Goal: Information Seeking & Learning: Check status

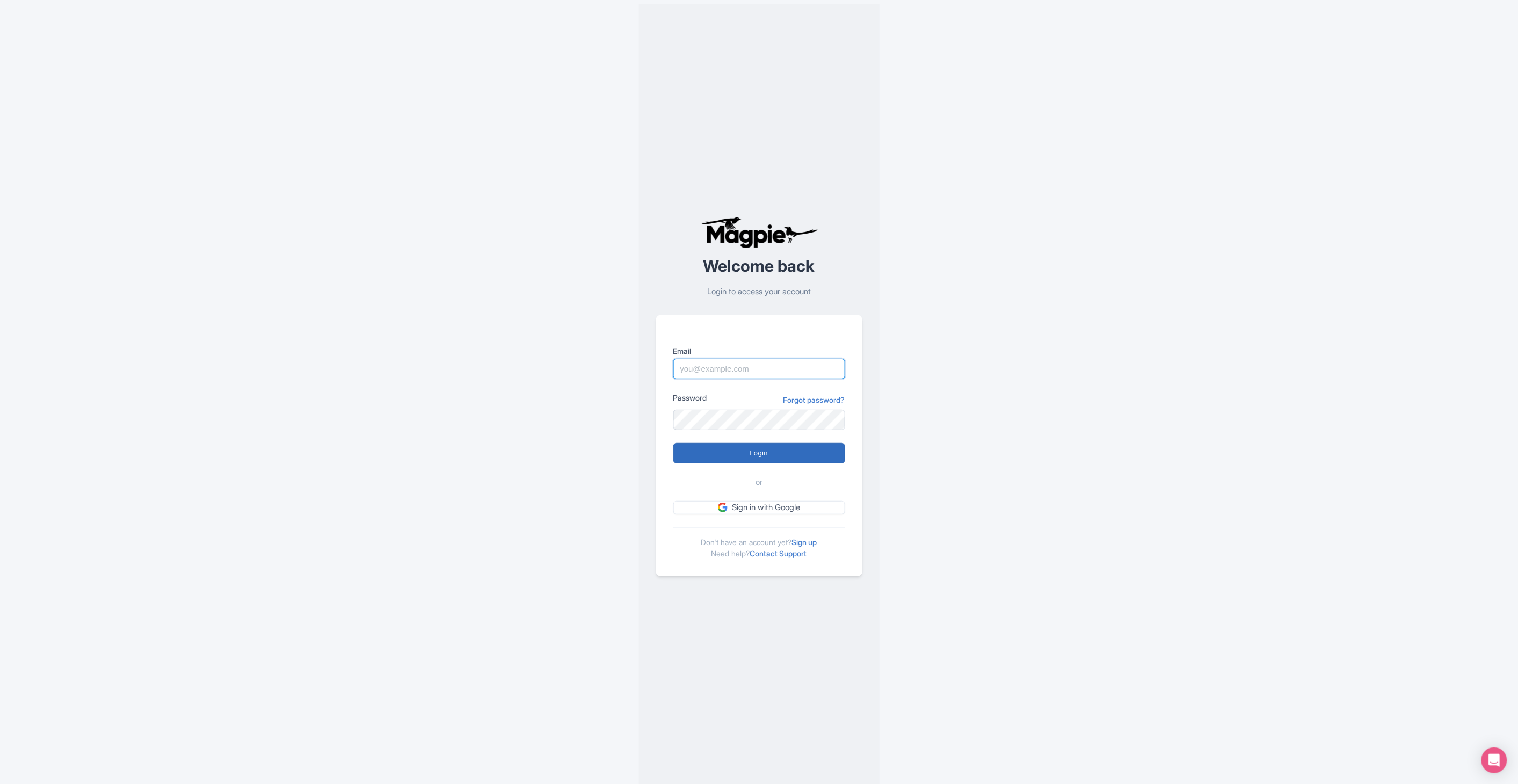
type input "[EMAIL_ADDRESS][PERSON_NAME][DOMAIN_NAME]"
click at [751, 453] on input "Login" at bounding box center [759, 453] width 172 height 20
type input "Logging in..."
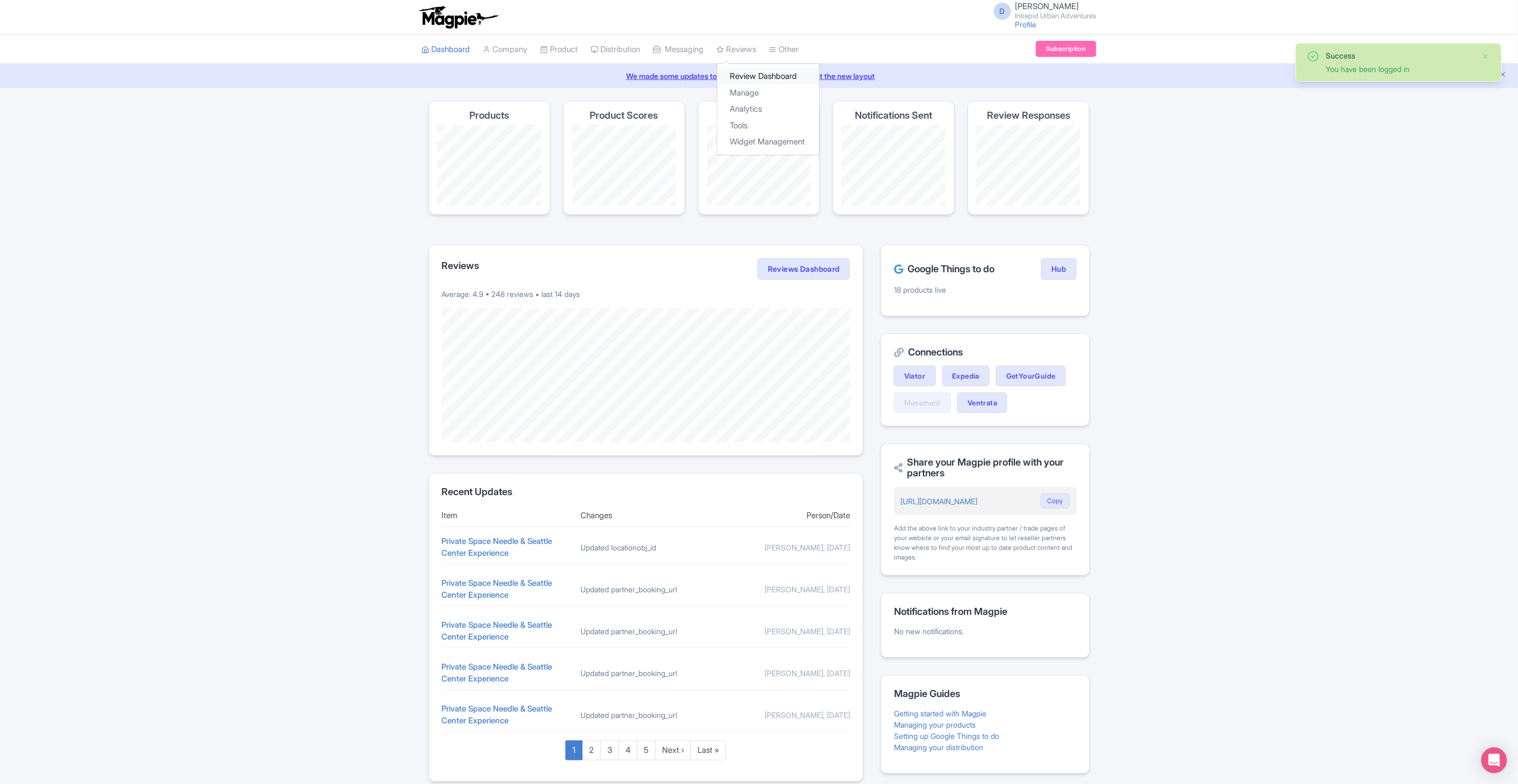
click at [753, 76] on link "Review Dashboard" at bounding box center [768, 77] width 102 height 17
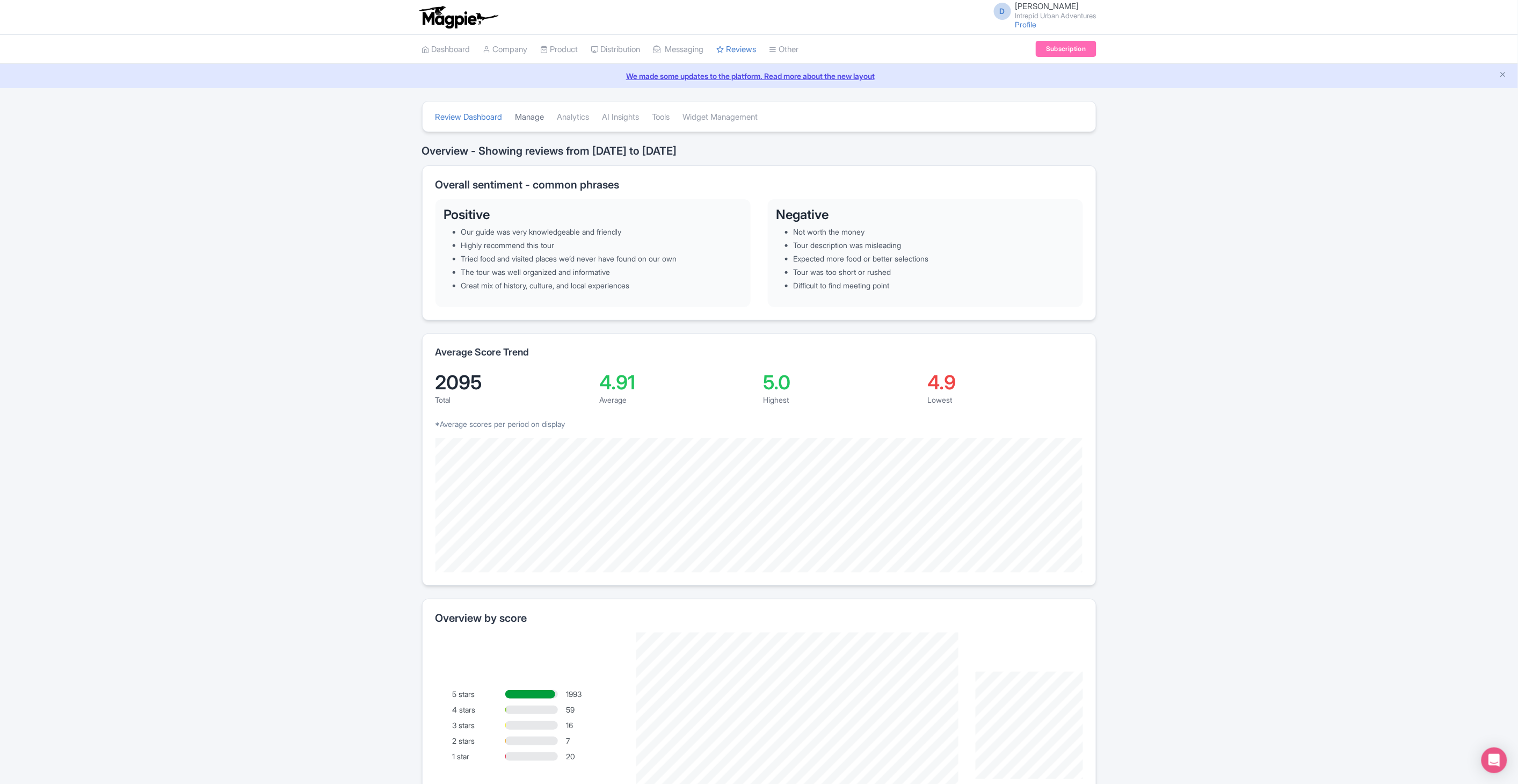
click at [530, 117] on link "Manage" at bounding box center [530, 117] width 29 height 30
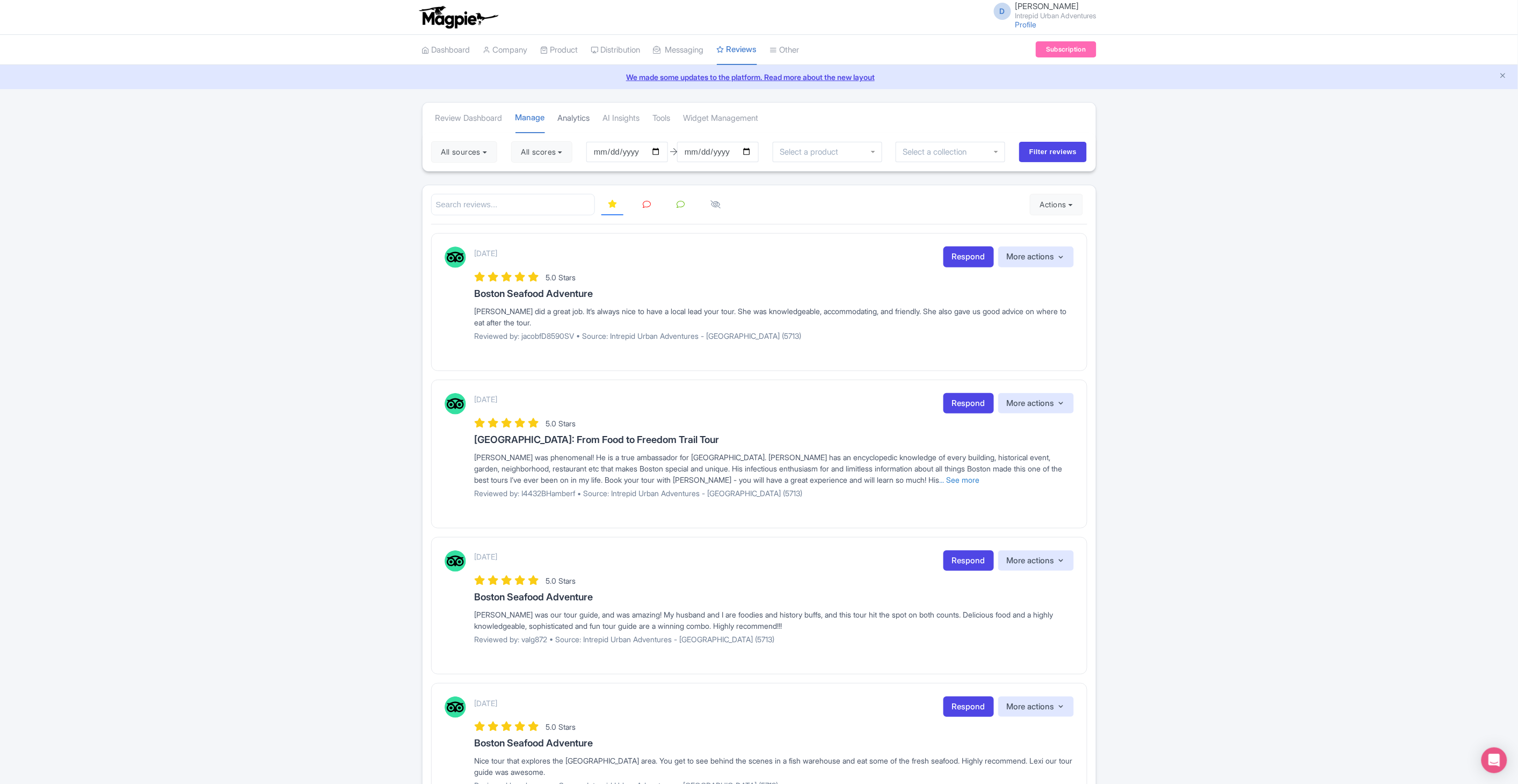
click at [564, 120] on link "Analytics" at bounding box center [574, 118] width 32 height 30
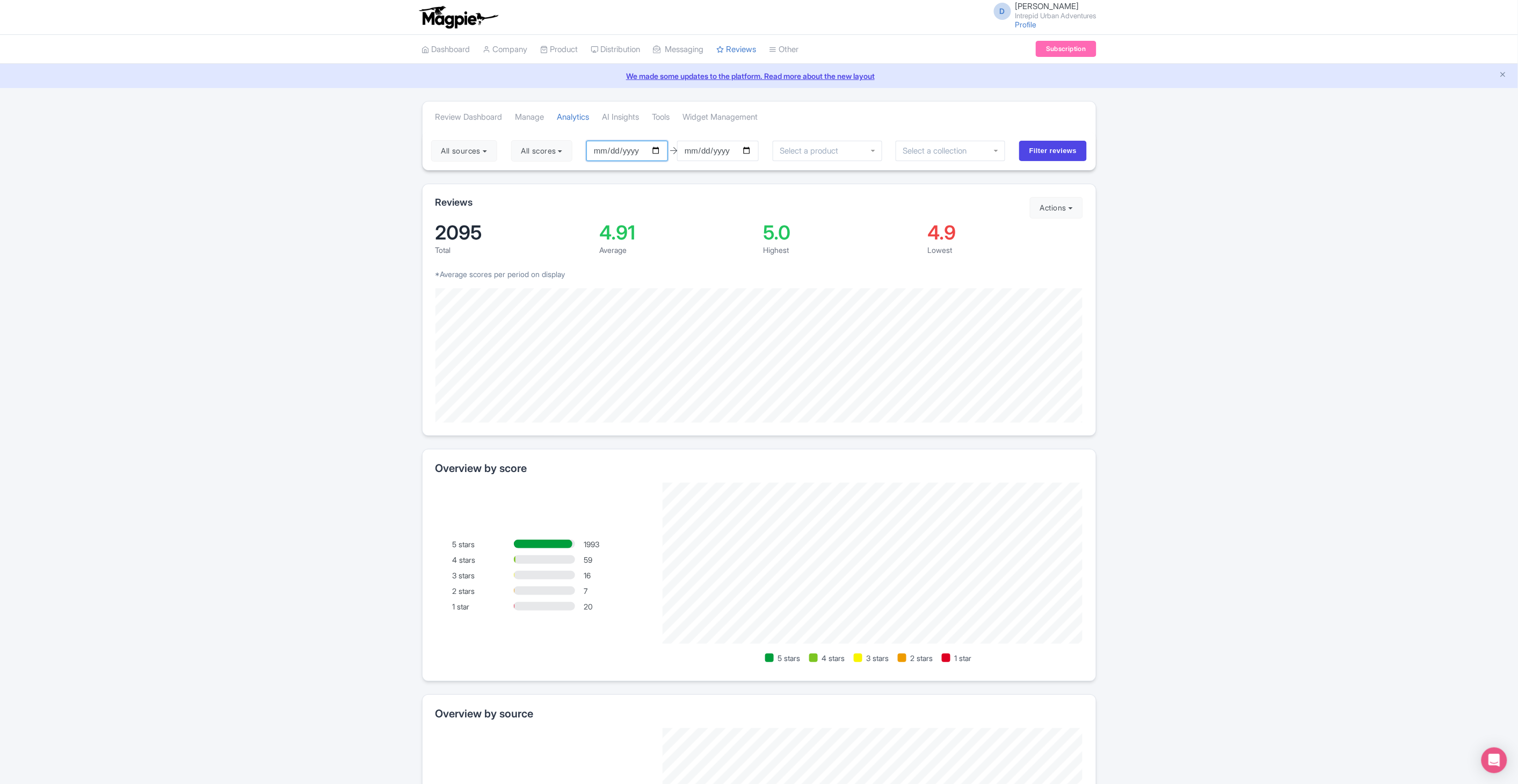
click at [661, 151] on input "[DATE]" at bounding box center [627, 150] width 82 height 20
type input "[DATE]"
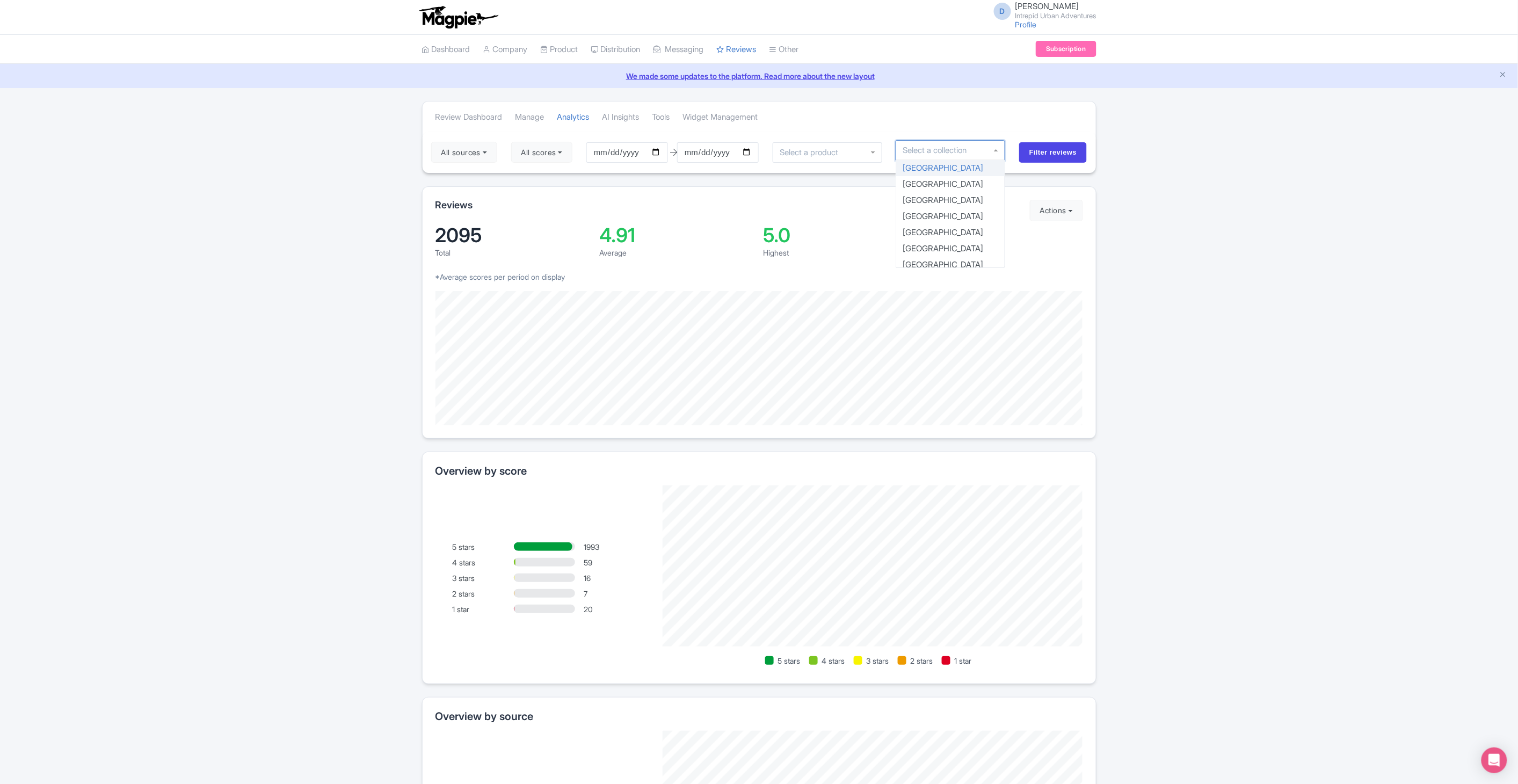
click at [921, 154] on input "select-one" at bounding box center [938, 150] width 72 height 10
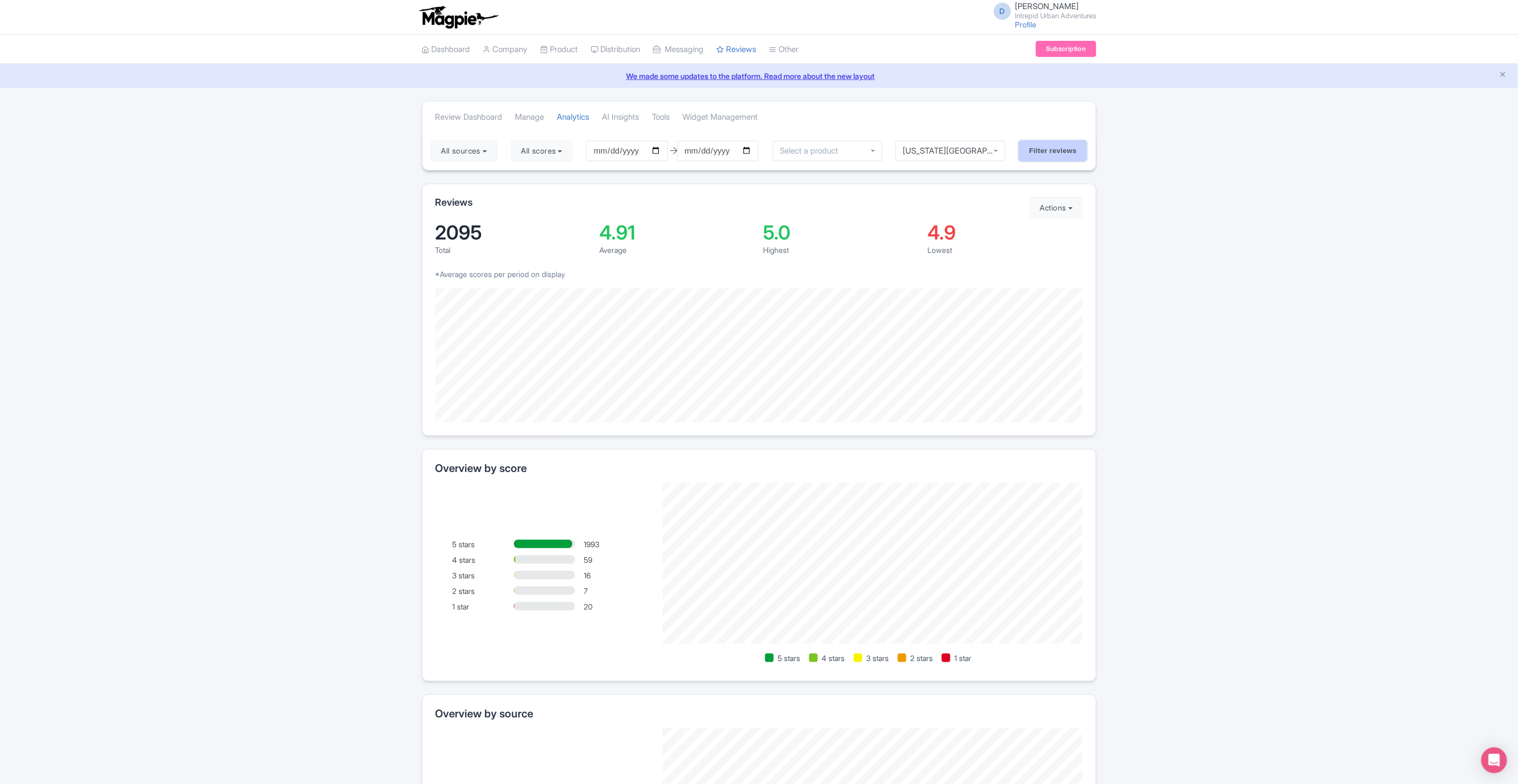
click at [1042, 154] on input "Filter reviews" at bounding box center [1053, 150] width 68 height 20
click at [661, 151] on input "2025-01-01" at bounding box center [625, 150] width 82 height 20
type input "2025-09-01"
click at [1061, 146] on input "Filter reviews" at bounding box center [1053, 150] width 68 height 20
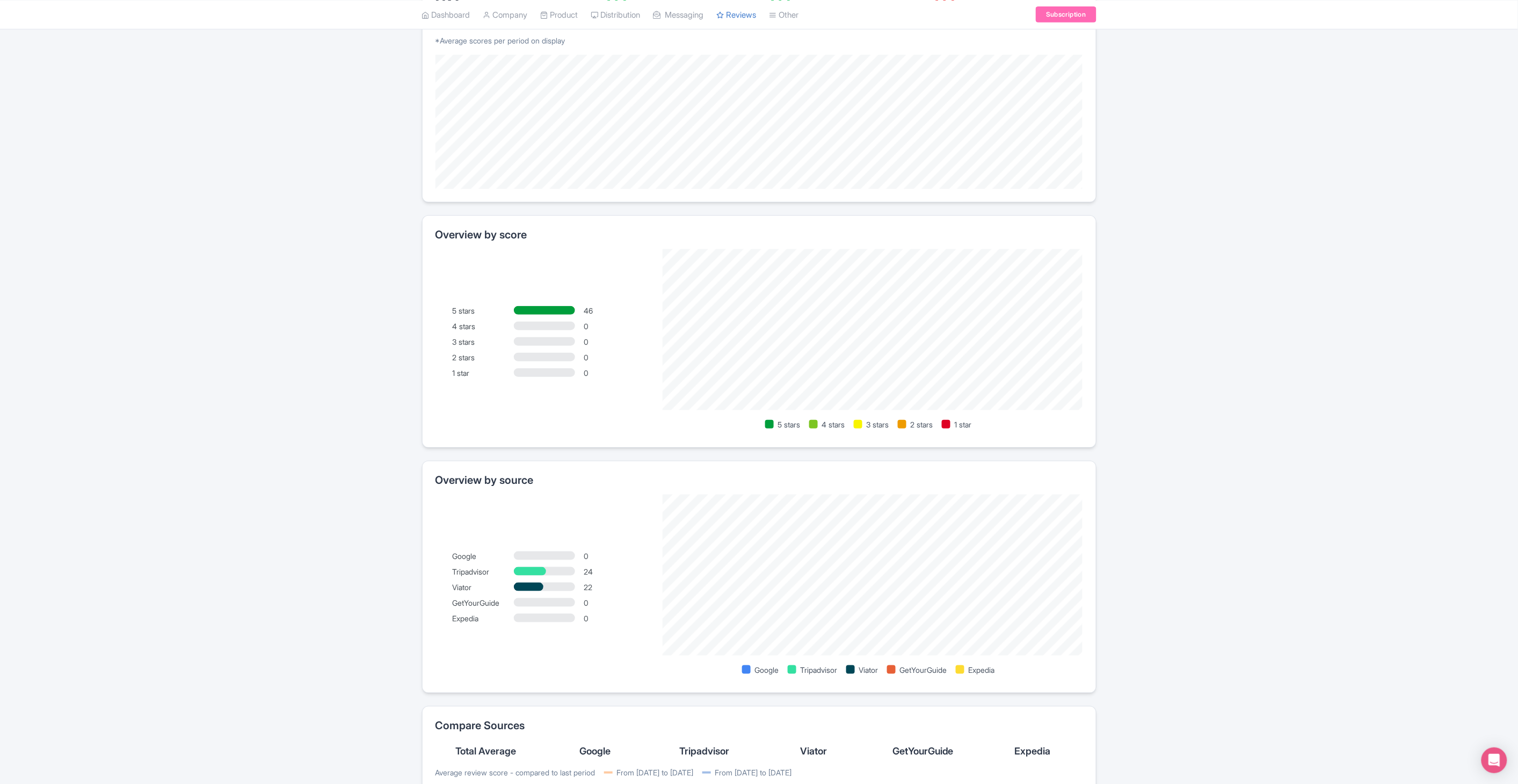
scroll to position [259, 0]
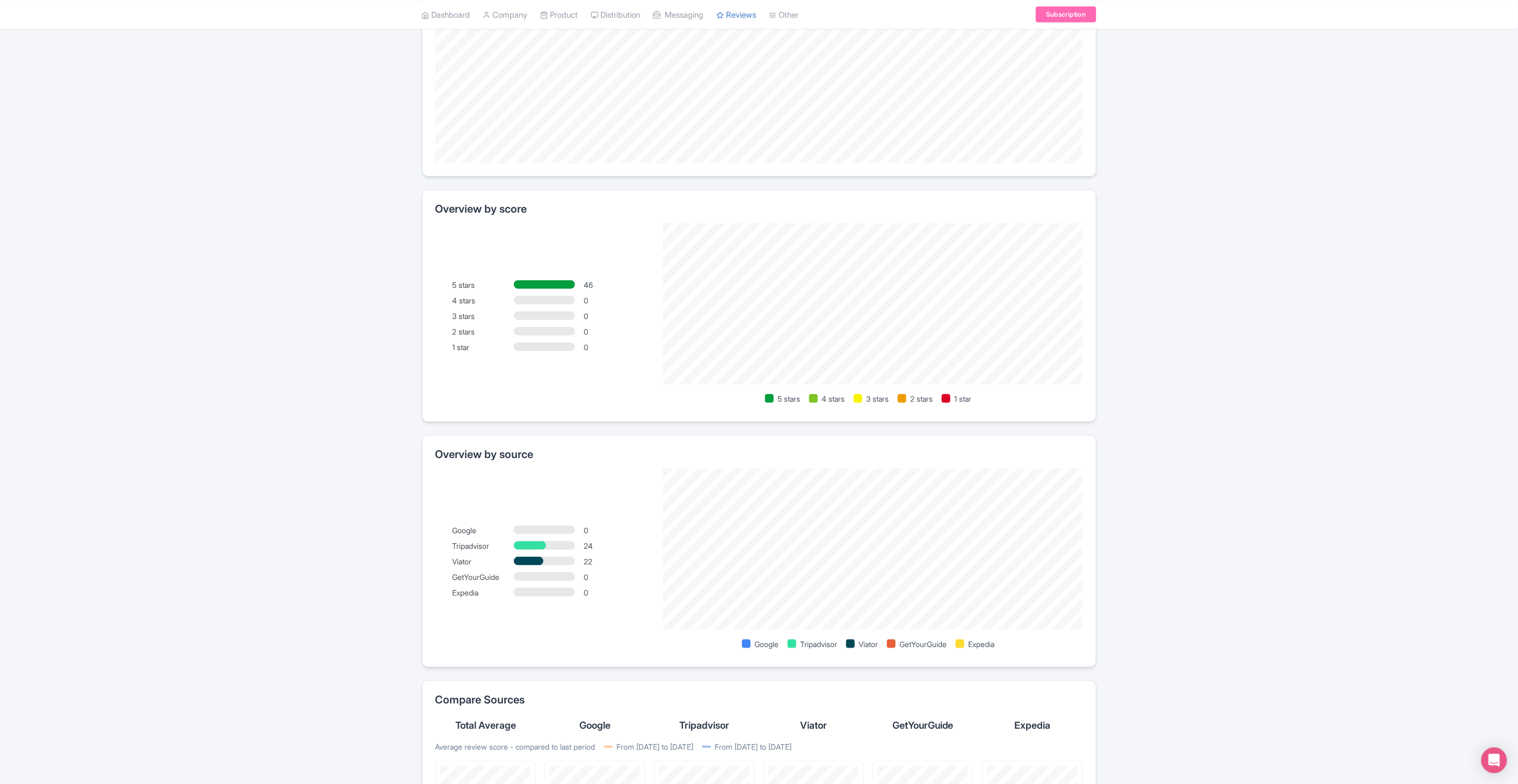
click at [1259, 365] on div "Review Dashboard [GEOGRAPHIC_DATA] Analytics AI Insights Tools Widget Managemen…" at bounding box center [759, 753] width 1518 height 1823
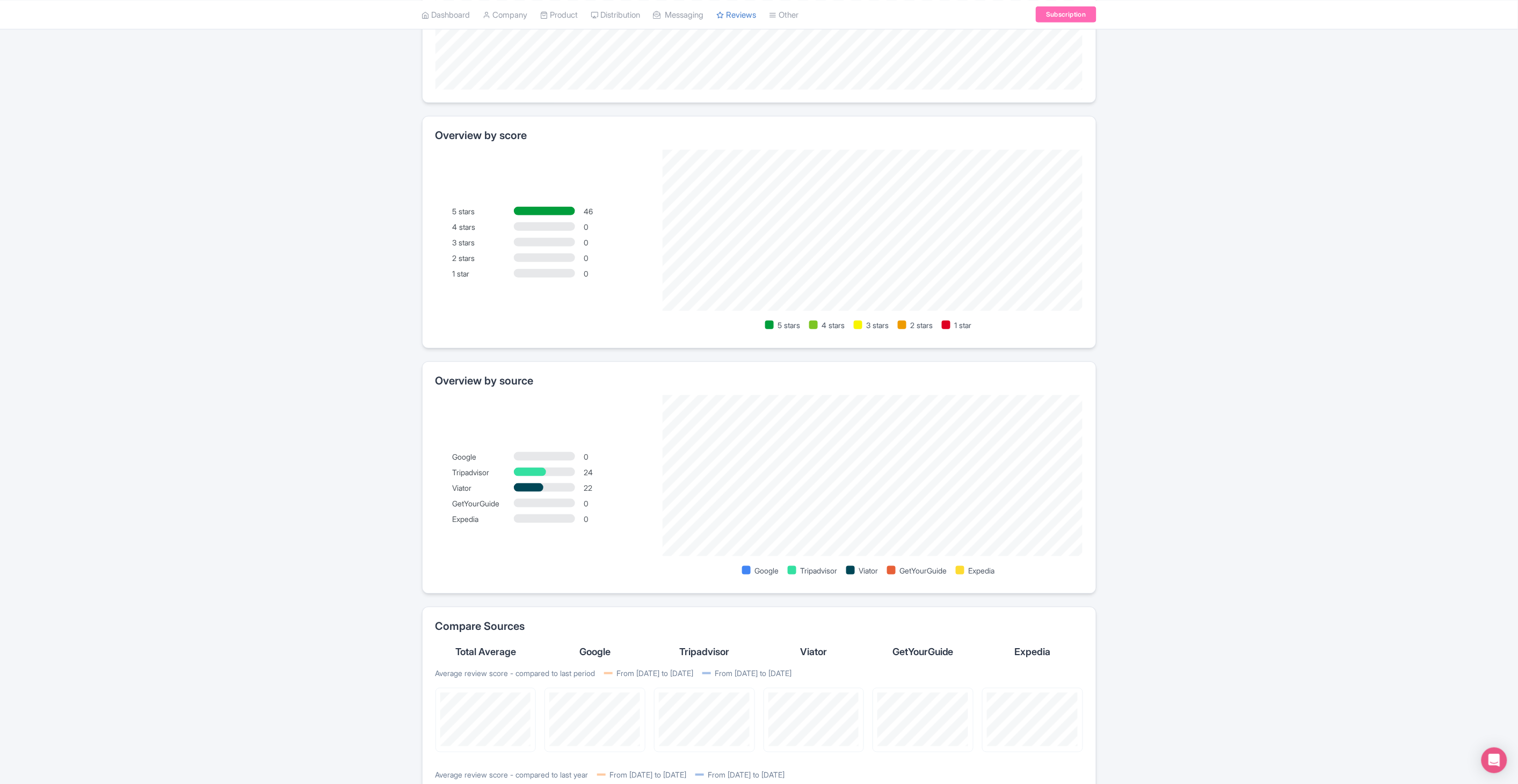
scroll to position [312, 0]
